Goal: Go to known website: Access a specific website the user already knows

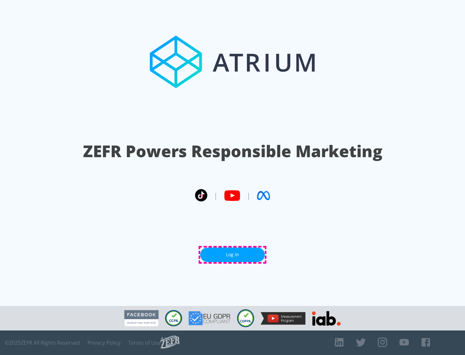
click at [232, 255] on link "Log In" at bounding box center [232, 255] width 65 height 15
